Goal: Navigation & Orientation: Find specific page/section

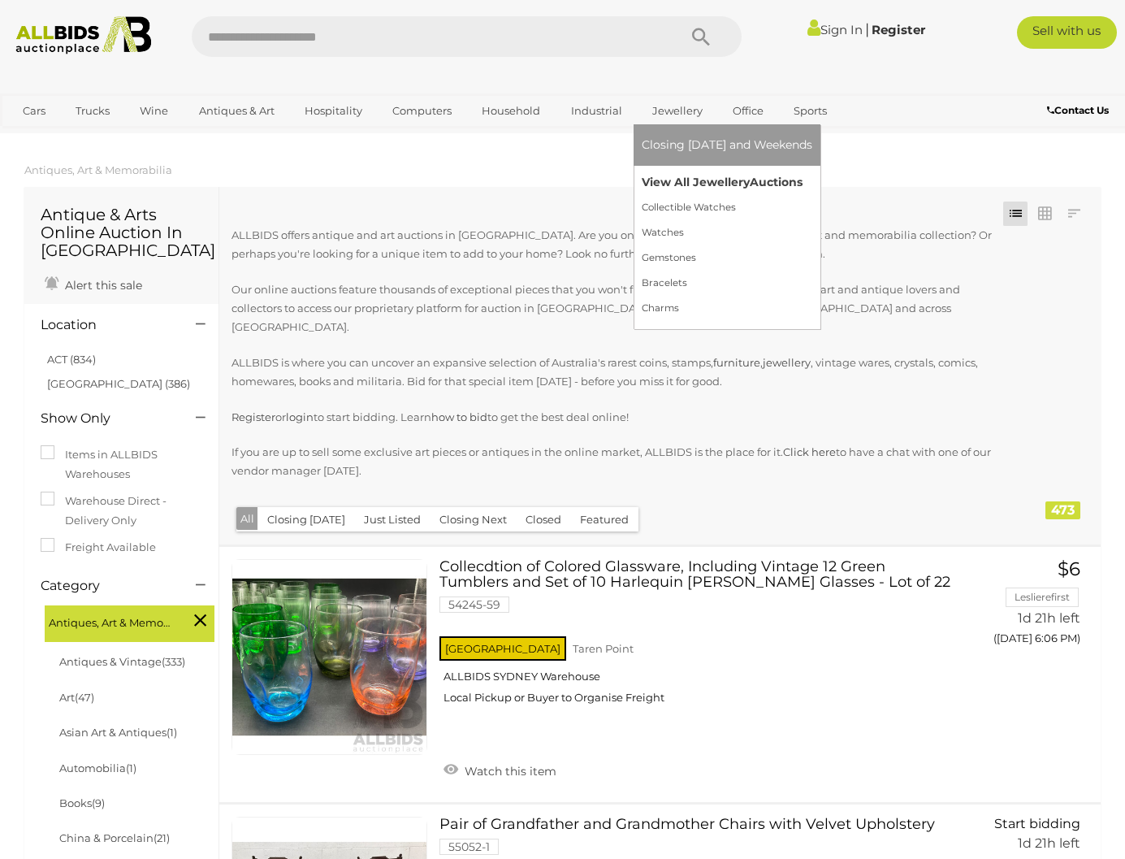
click at [667, 171] on link "View All Jewellery Auctions" at bounding box center [727, 182] width 171 height 25
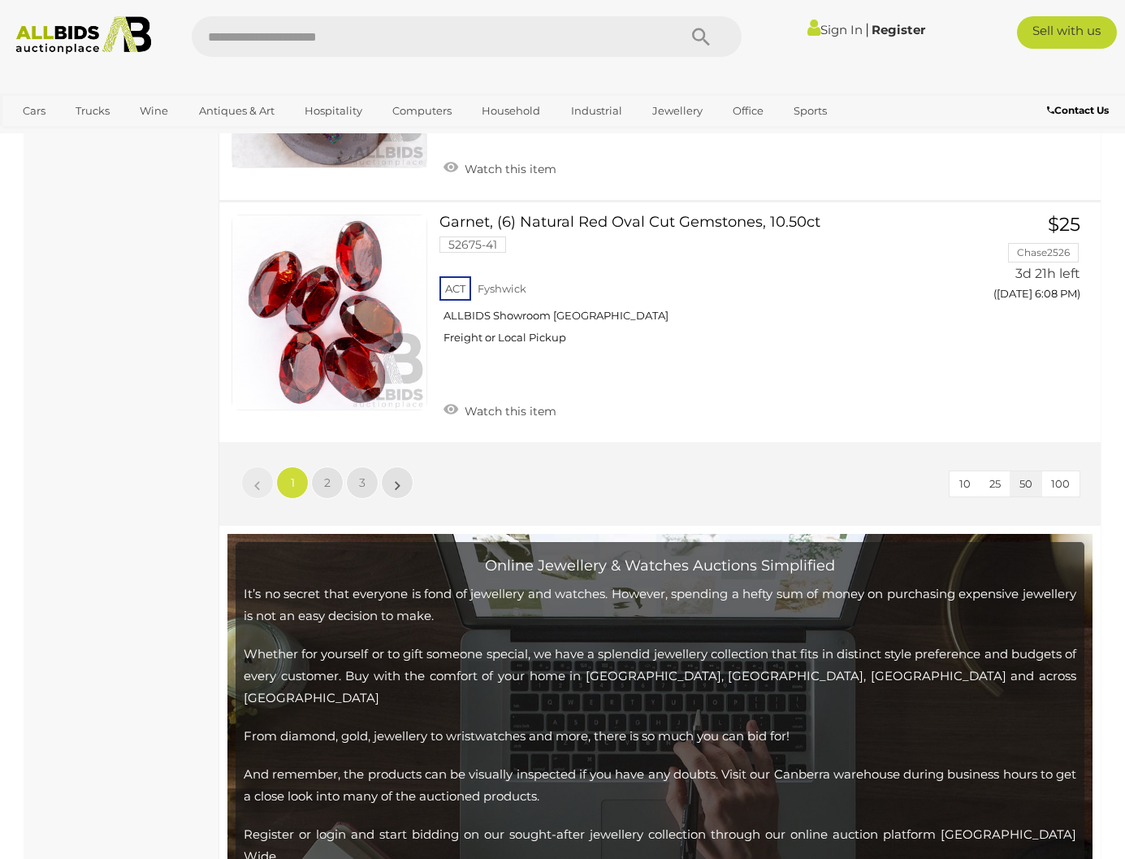
scroll to position [12530, 0]
click at [332, 466] on link "2" at bounding box center [327, 482] width 32 height 32
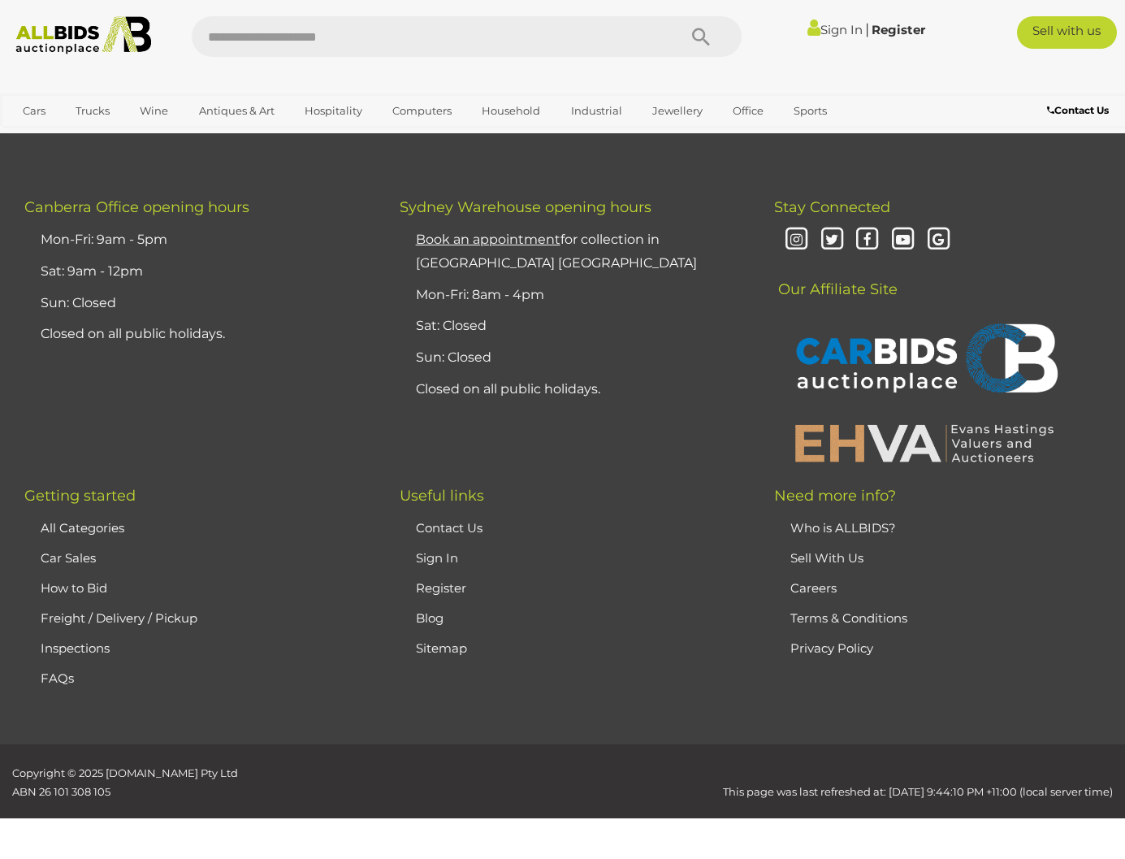
scroll to position [350, 0]
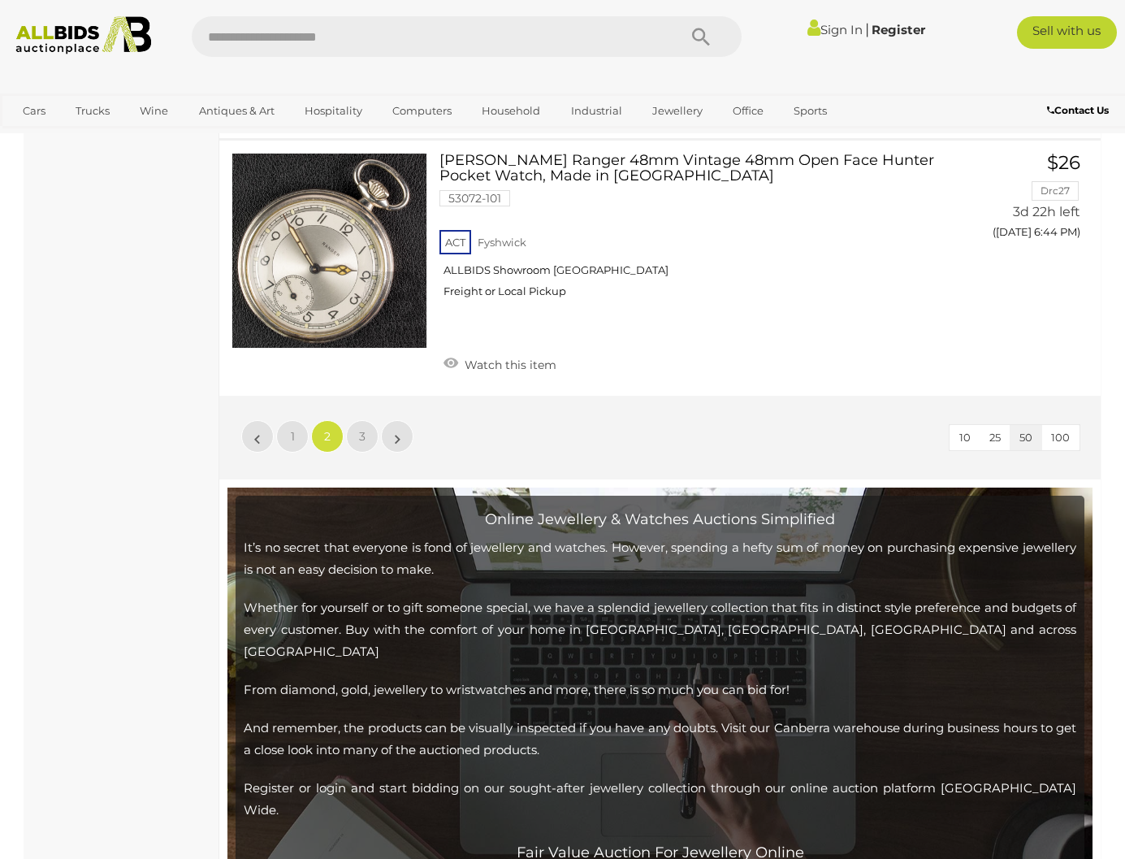
scroll to position [12294, 0]
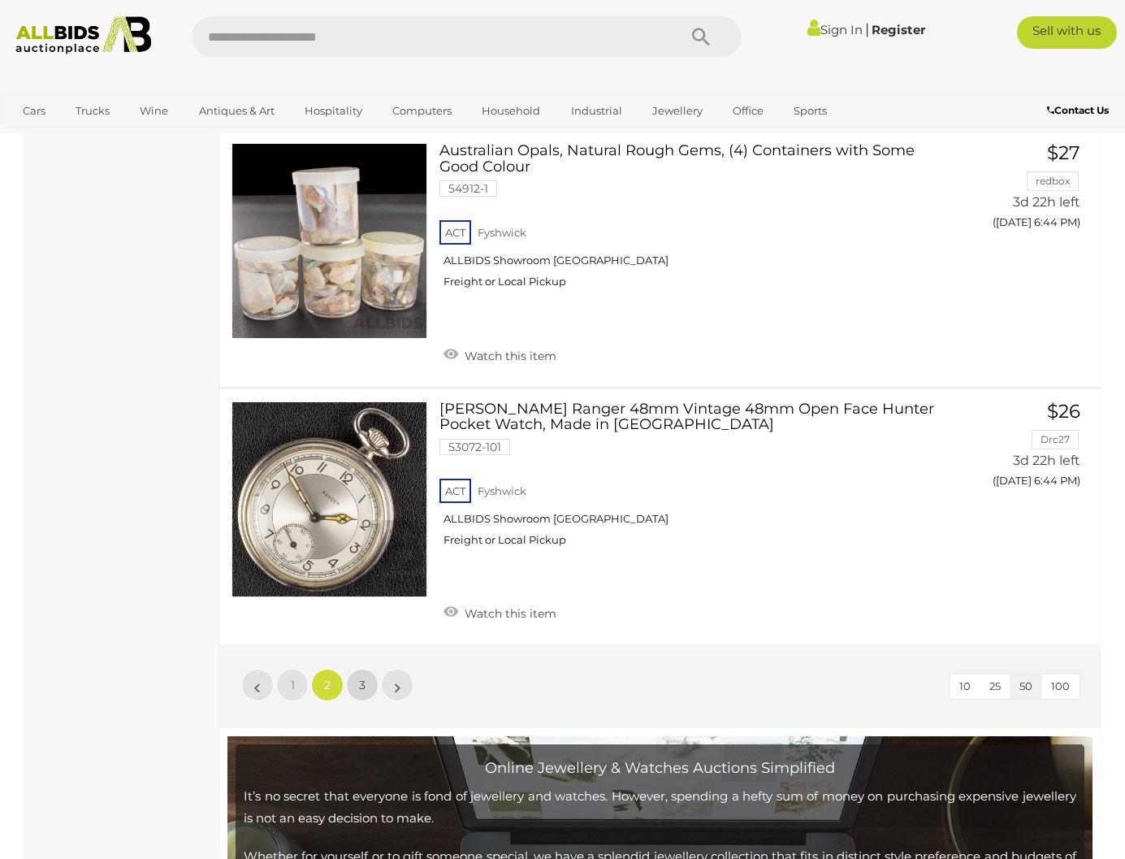
click at [354, 669] on link "3" at bounding box center [362, 685] width 32 height 32
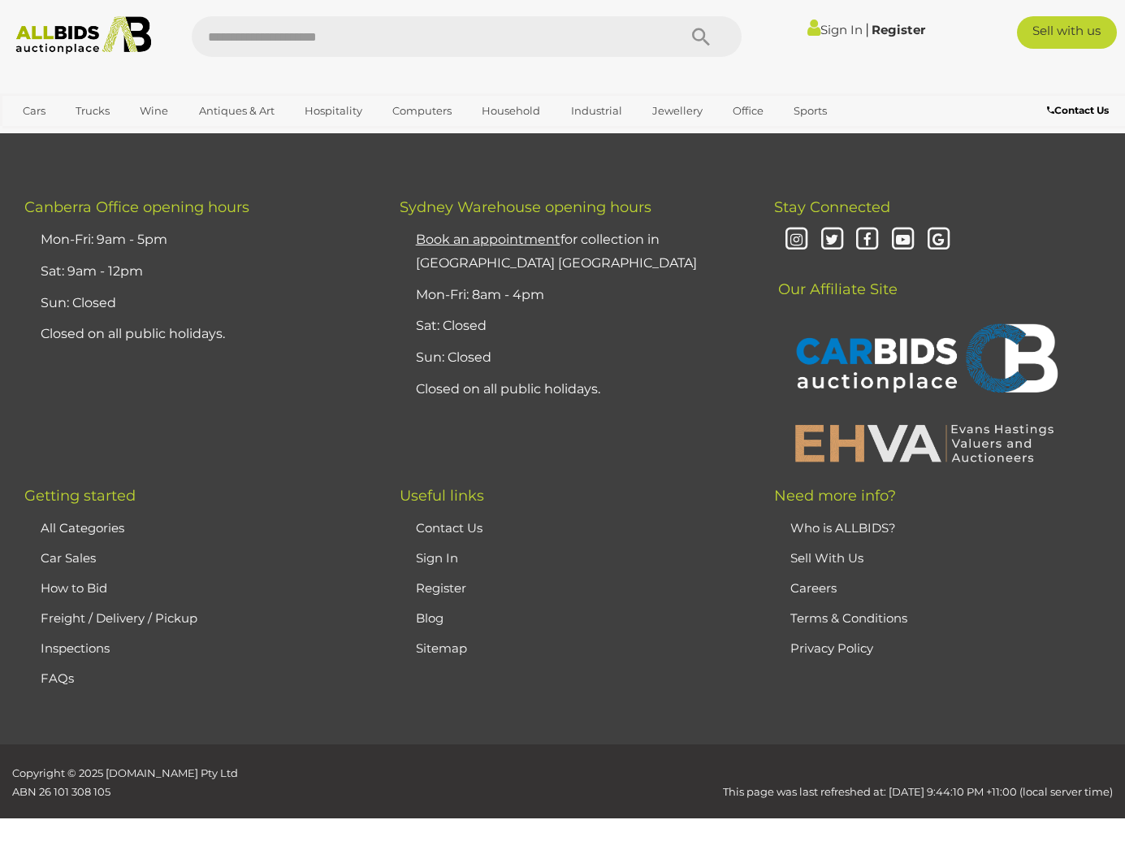
scroll to position [350, 0]
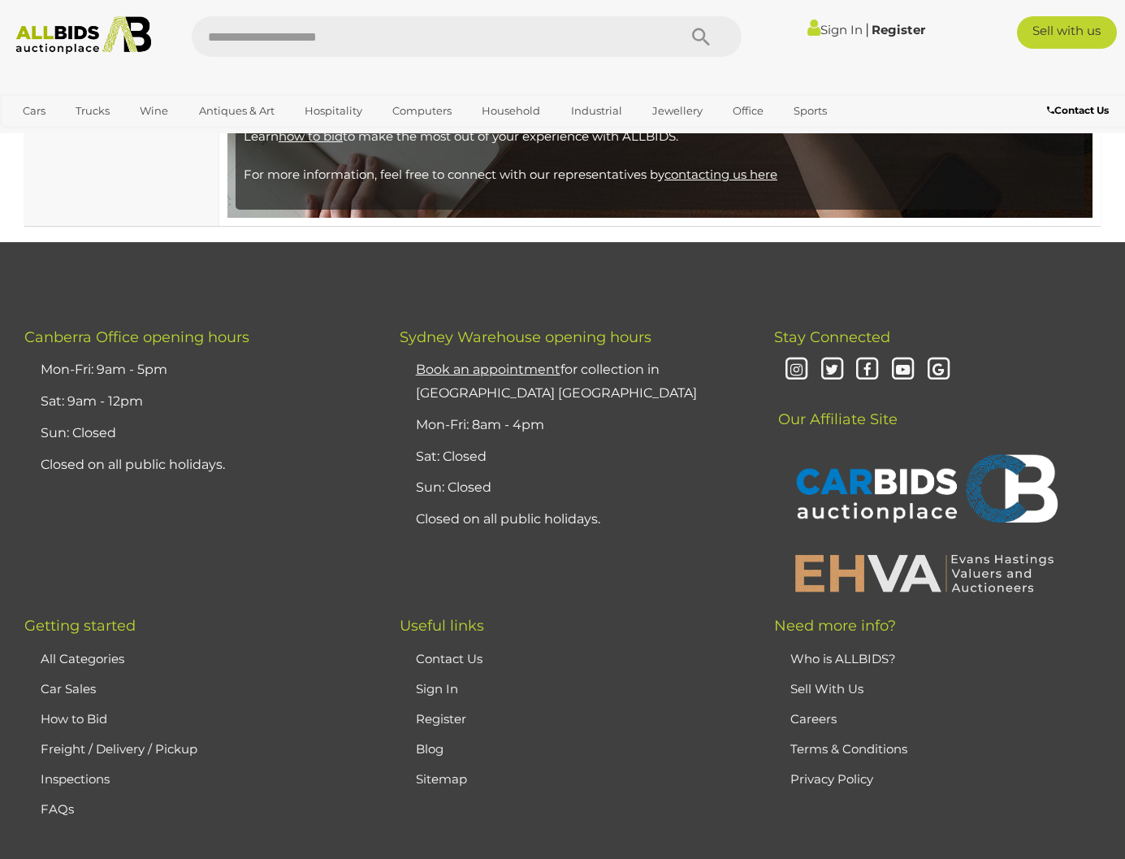
scroll to position [4973, 0]
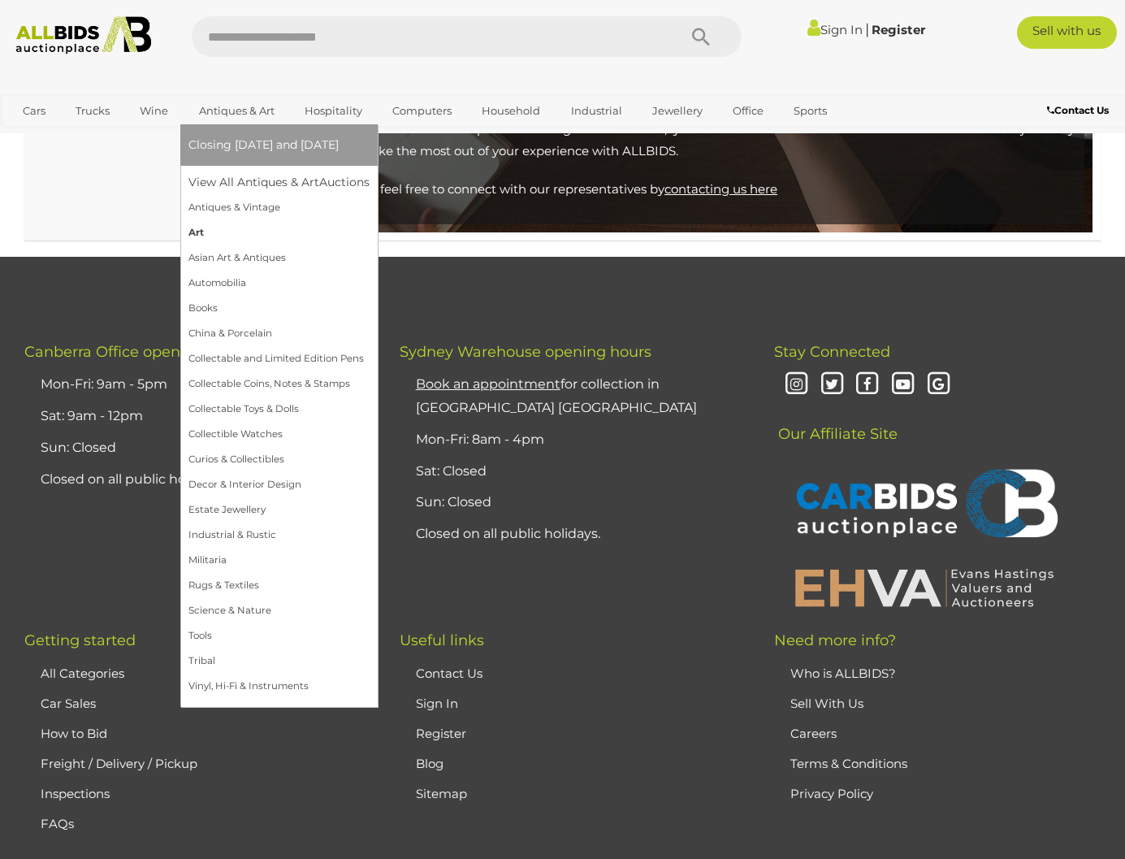
click at [192, 230] on link "Art" at bounding box center [278, 232] width 181 height 25
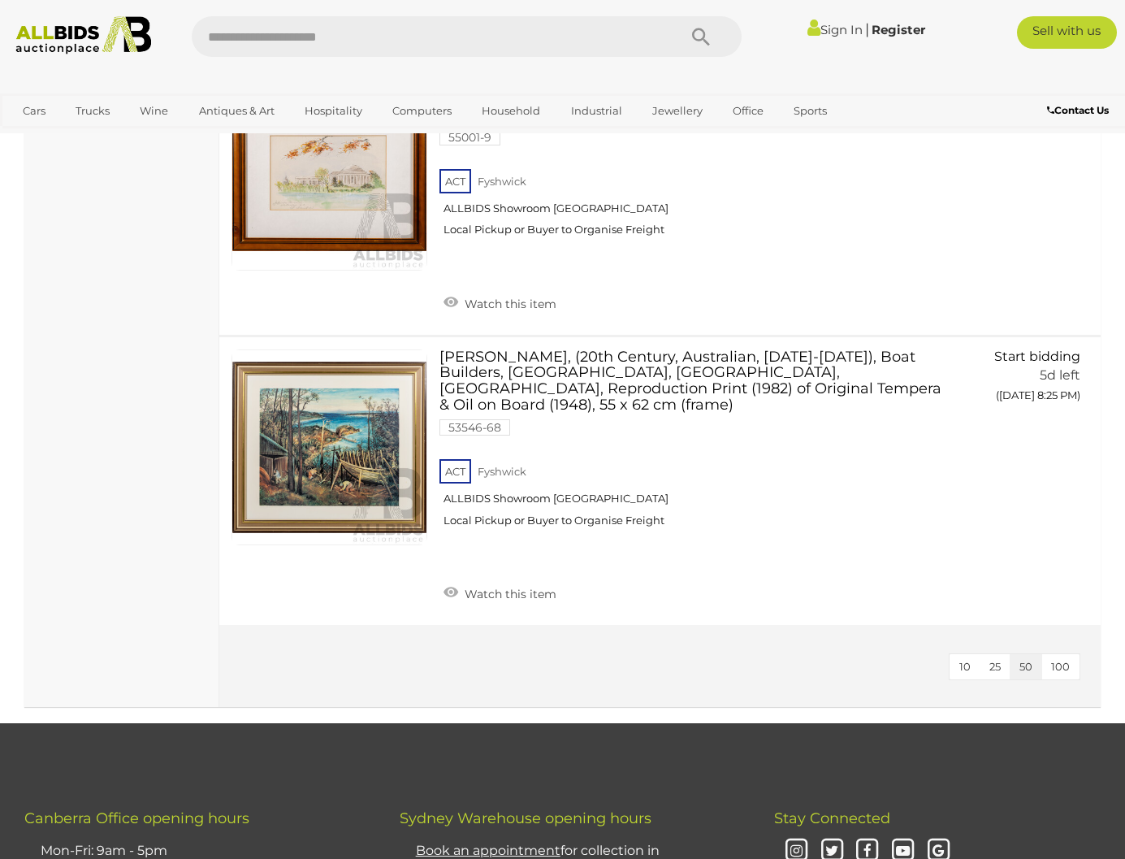
scroll to position [10222, 0]
